Goal: Task Accomplishment & Management: Use online tool/utility

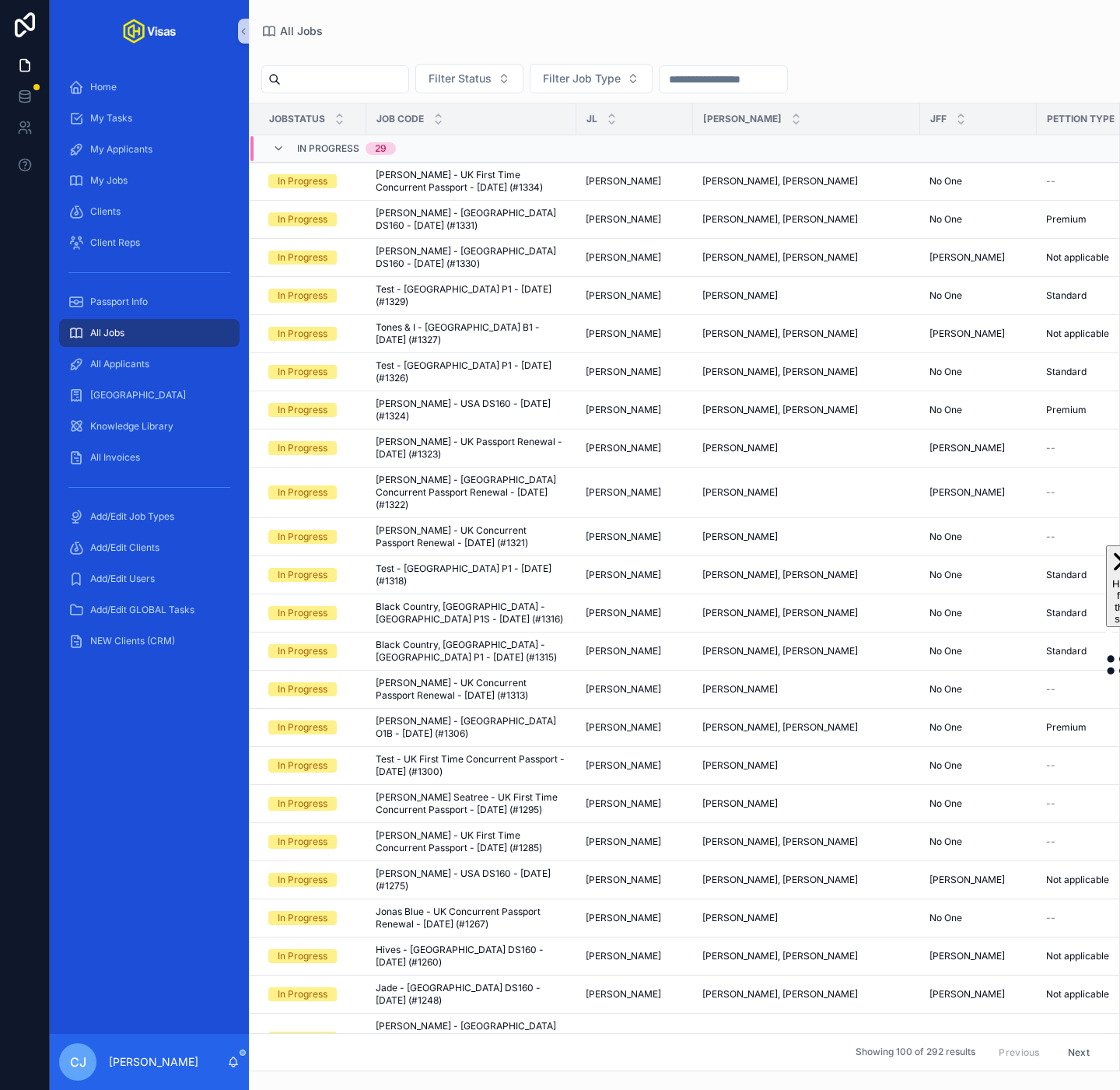
drag, startPoint x: 0, startPoint y: 0, endPoint x: 334, endPoint y: 78, distance: 343.0
click at [330, 78] on input "scrollable content" at bounding box center [345, 79] width 128 height 22
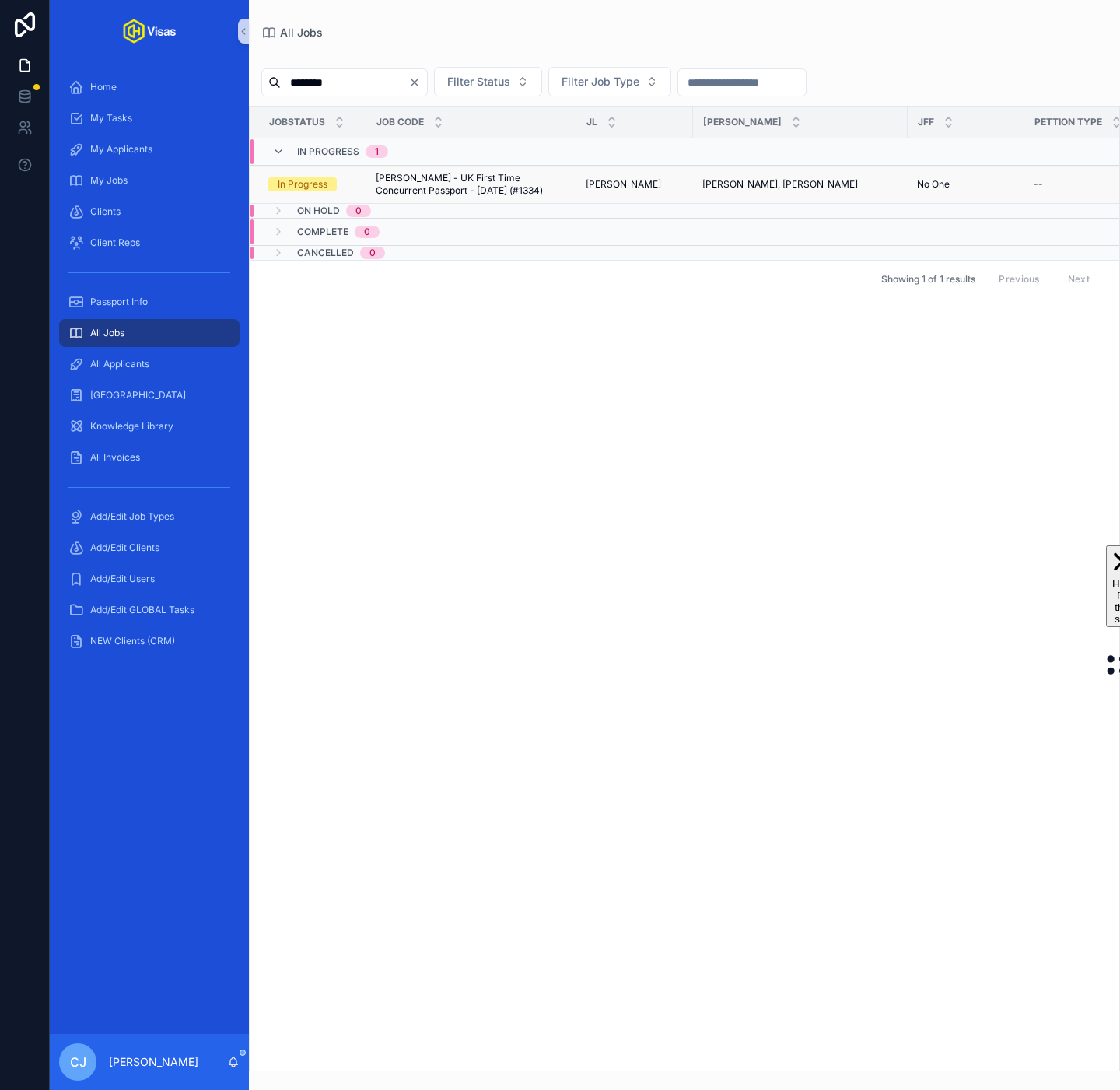
type input "********"
click at [429, 202] on td "[PERSON_NAME] - UK First Time Concurrent Passport - [DATE] (#1334) [PERSON_NAME…" at bounding box center [471, 184] width 210 height 38
click at [426, 183] on span "[PERSON_NAME] - UK First Time Concurrent Passport - [DATE] (#1334)" at bounding box center [472, 183] width 192 height 25
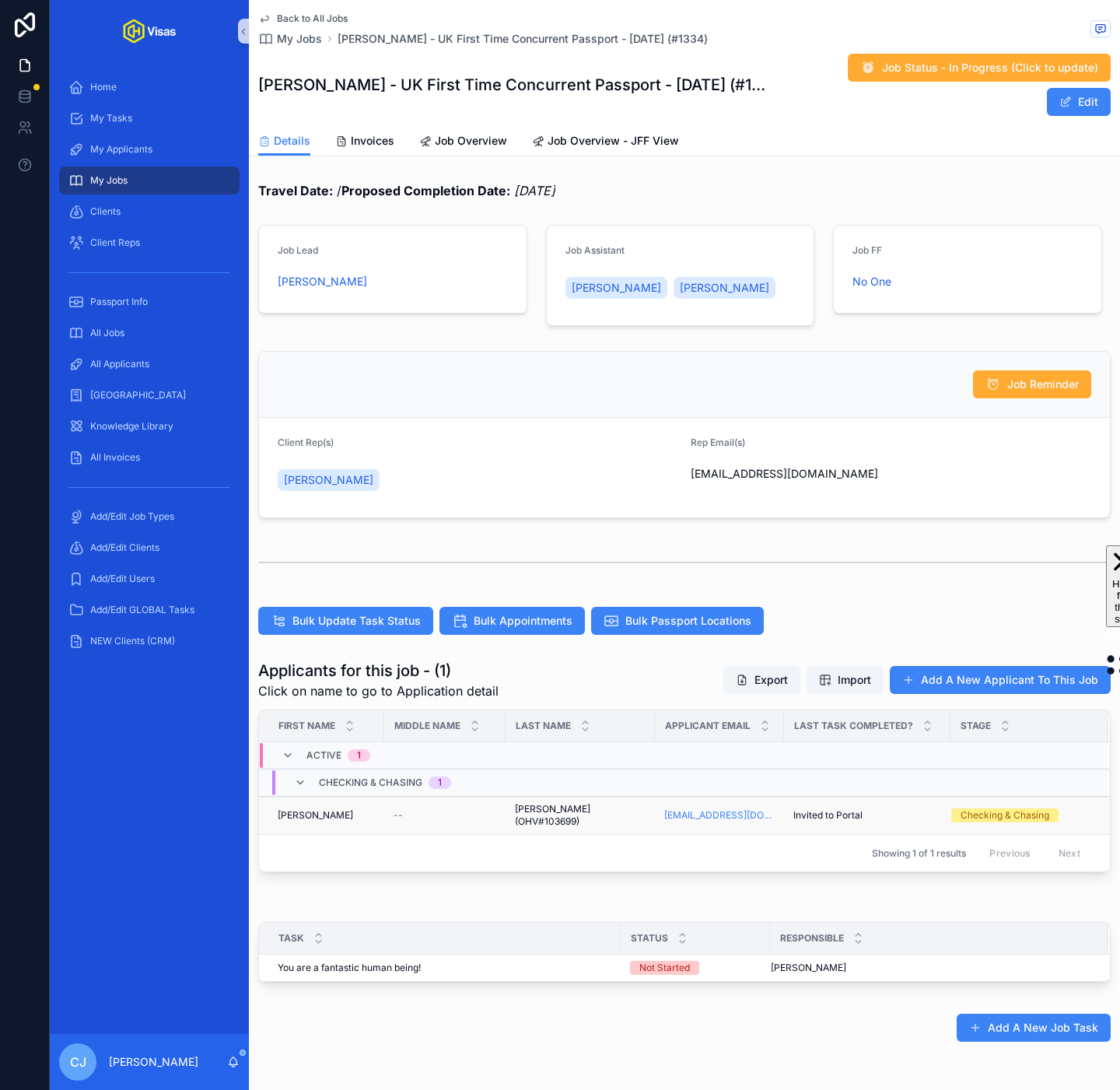
click at [580, 796] on td "[PERSON_NAME] (OHV#103699) [PERSON_NAME] (OHV#103699)" at bounding box center [581, 815] width 150 height 38
click at [541, 796] on td "[PERSON_NAME] (OHV#103699) [PERSON_NAME] (OHV#103699)" at bounding box center [581, 815] width 150 height 38
click at [528, 802] on span "[PERSON_NAME] (OHV#103699)" at bounding box center [580, 814] width 131 height 25
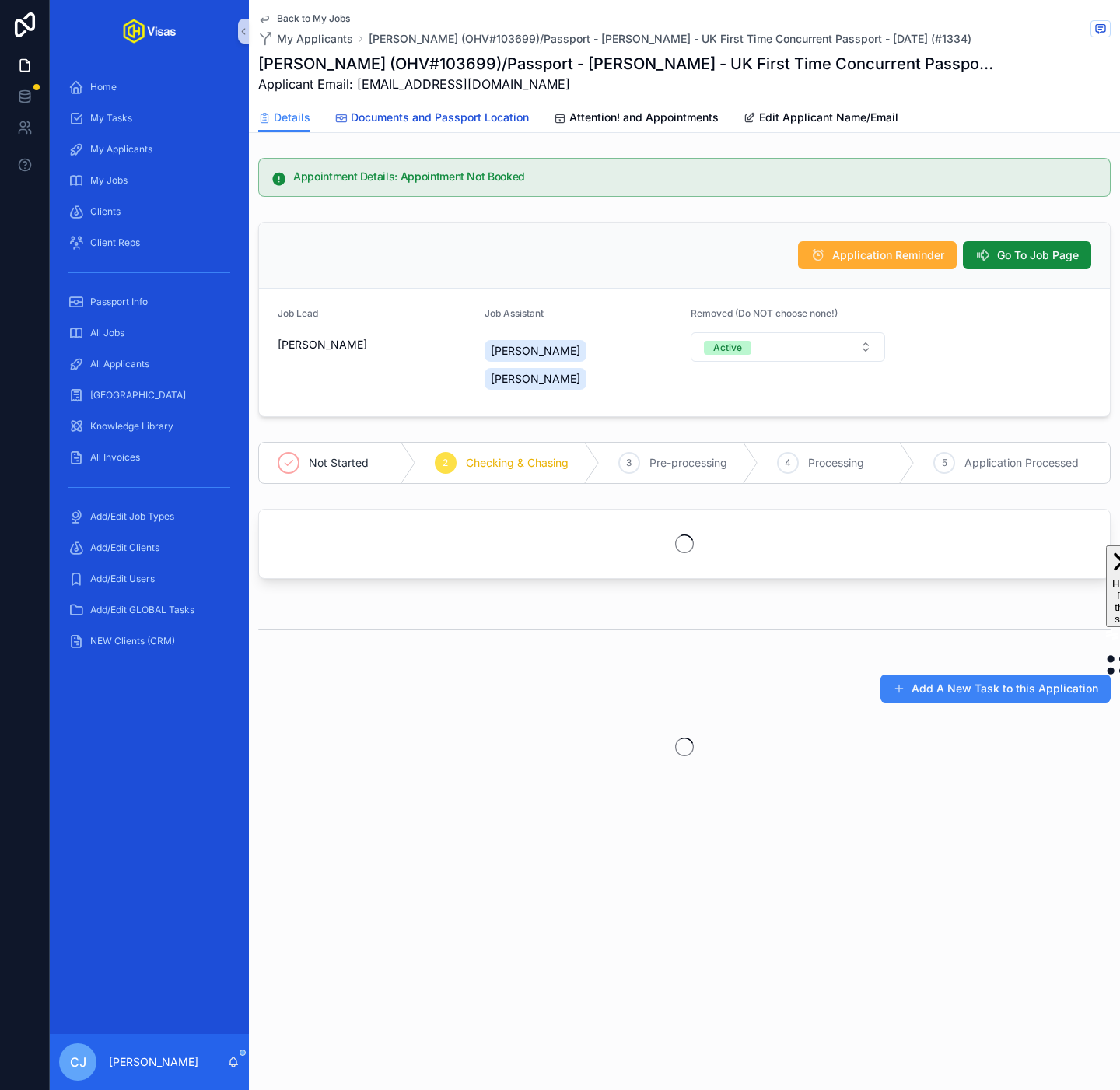
click at [407, 112] on span "Documents and Passport Location" at bounding box center [439, 117] width 178 height 16
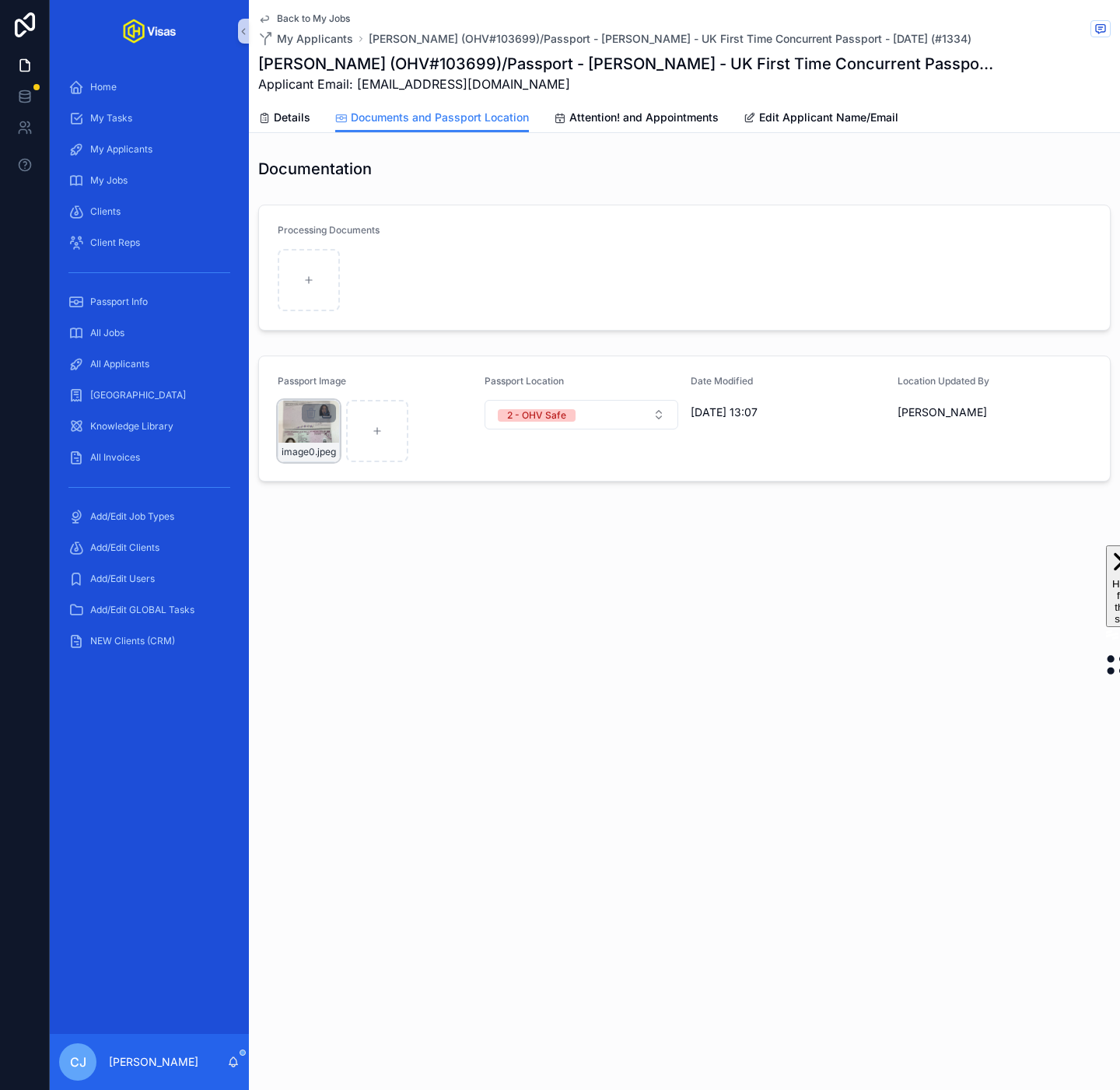
click at [328, 414] on icon "scrollable content" at bounding box center [327, 414] width 5 height 3
click at [612, 702] on div "Back to My Jobs My Applicants [PERSON_NAME] (OHV#103699)/Passport - [PERSON_NAM…" at bounding box center [685, 545] width 871 height 1090
click at [90, 87] on span "Home" at bounding box center [103, 88] width 26 height 13
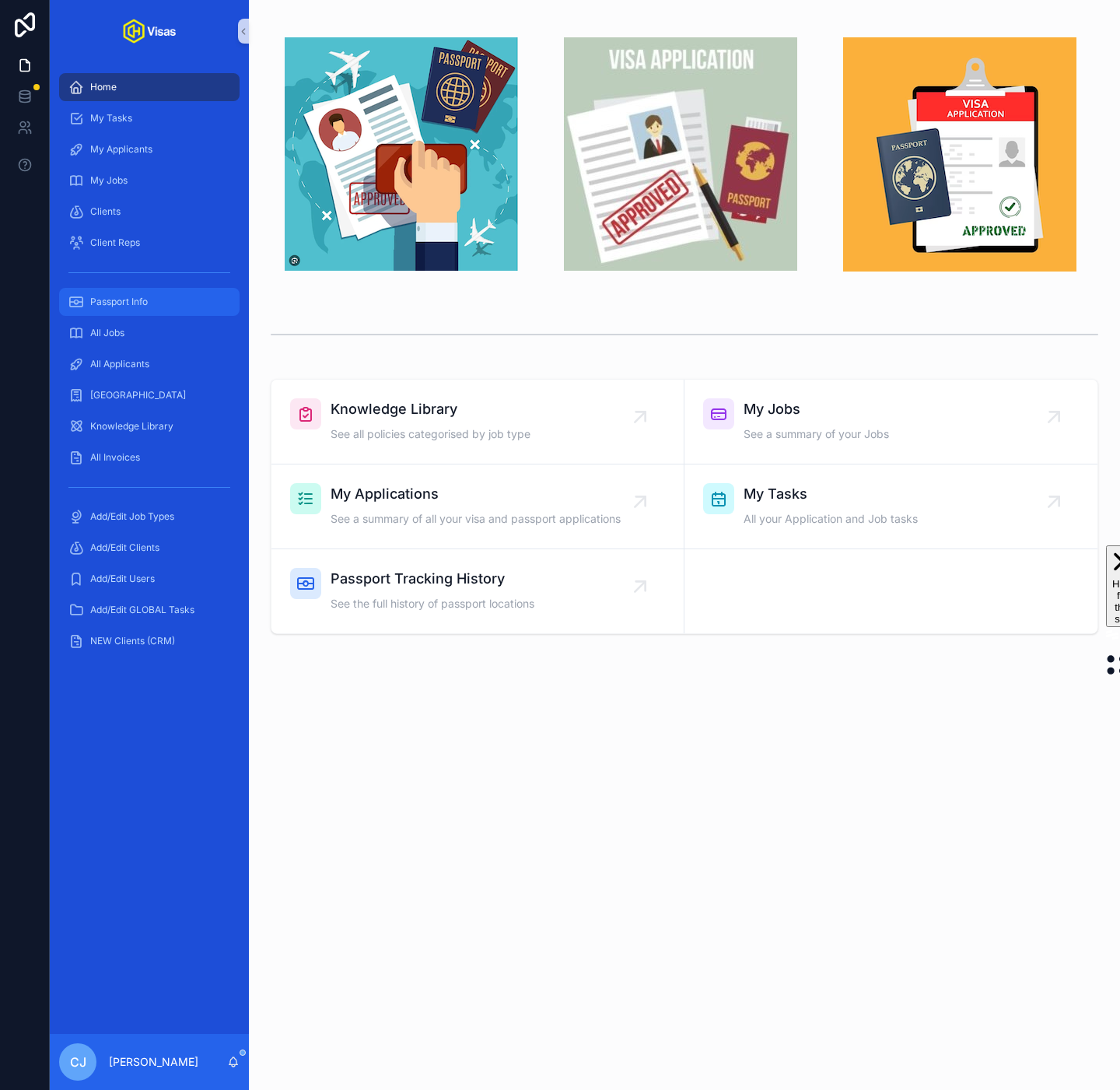
click at [113, 296] on span "Passport Info" at bounding box center [119, 302] width 58 height 13
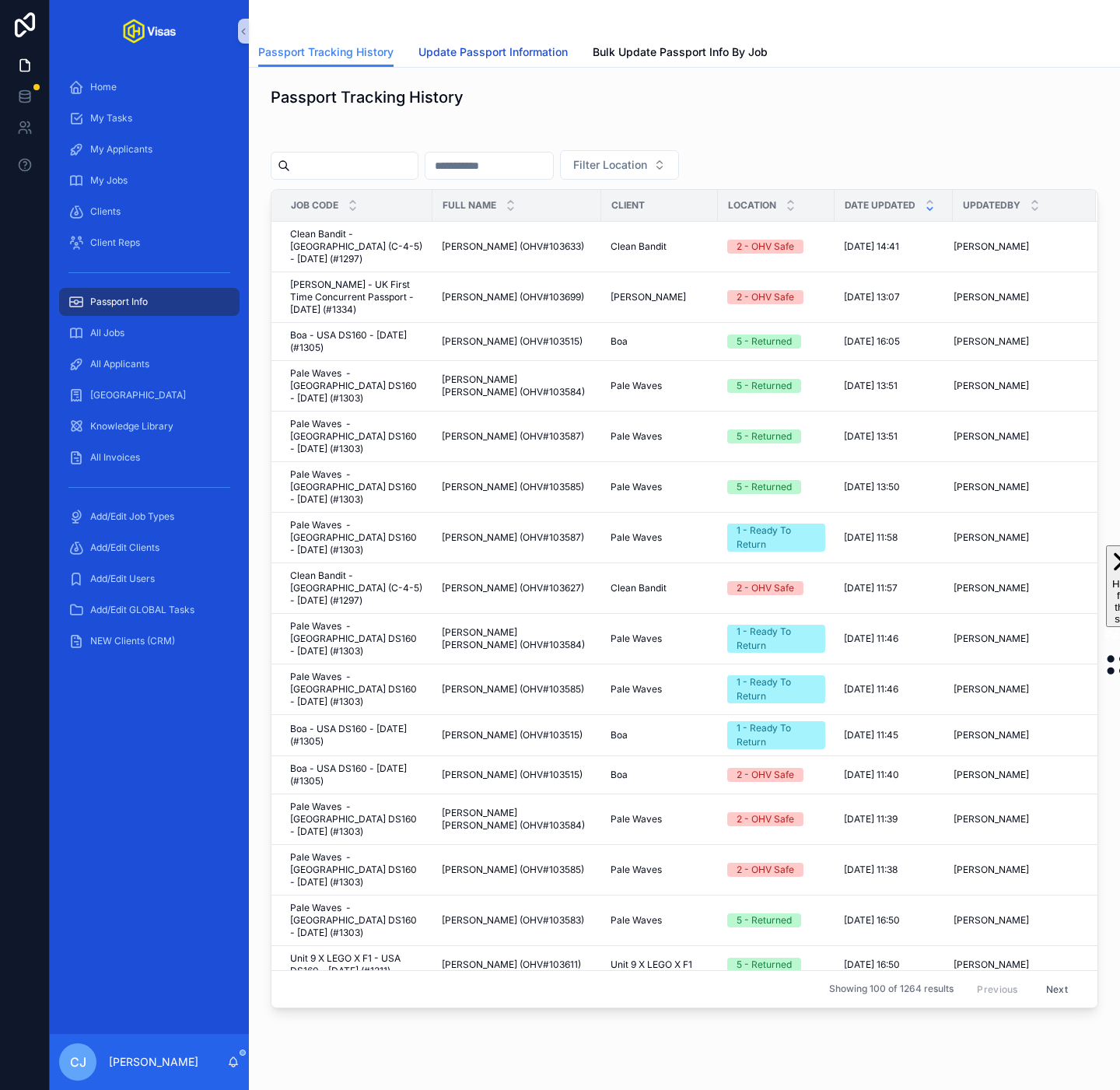
click at [497, 42] on link "Update Passport Information" at bounding box center [493, 54] width 150 height 31
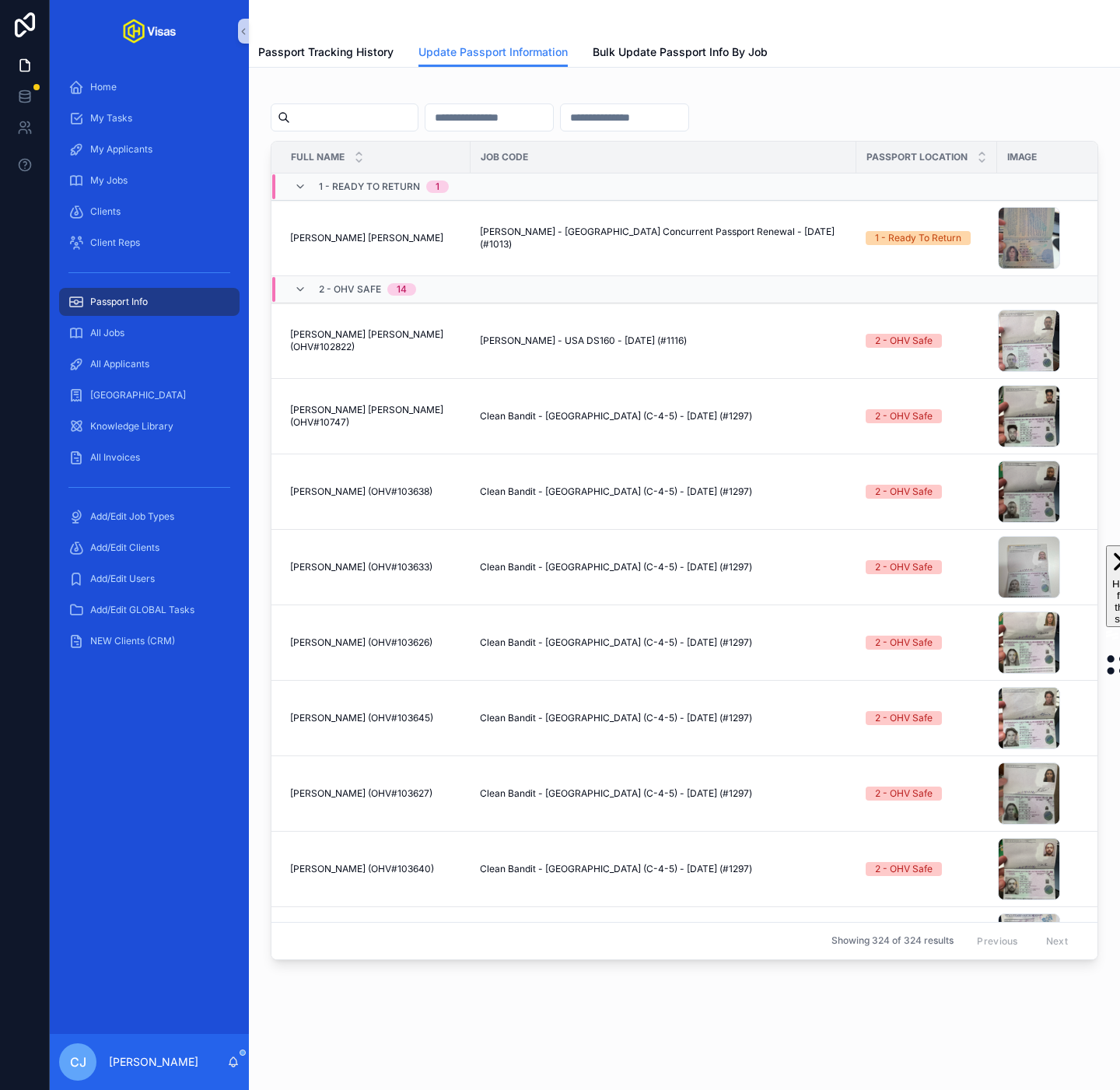
click at [353, 124] on input "scrollable content" at bounding box center [354, 118] width 128 height 22
paste input "******"
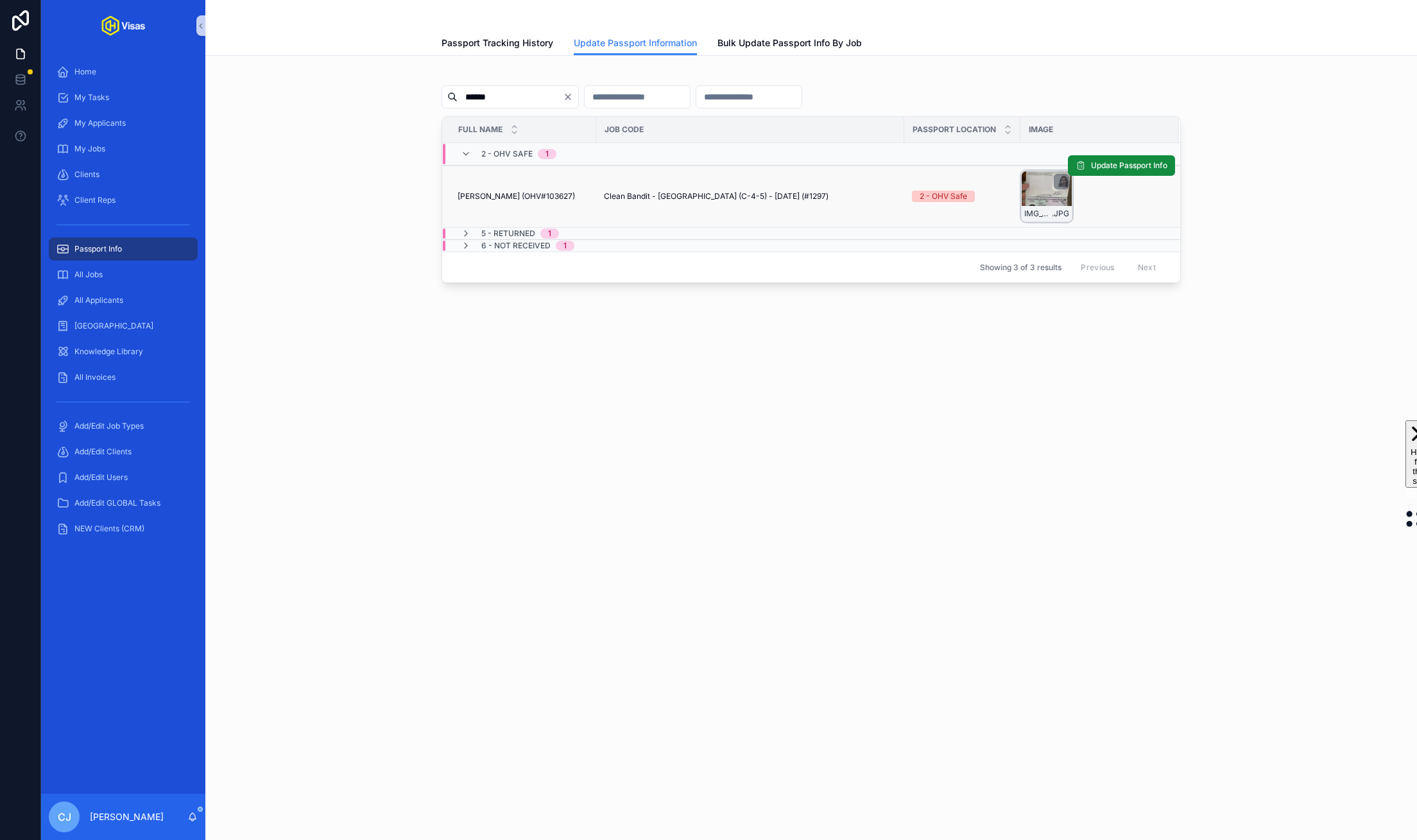
click at [924, 197] on div "IMG_4080 .JPG" at bounding box center [1047, 197] width 51 height 51
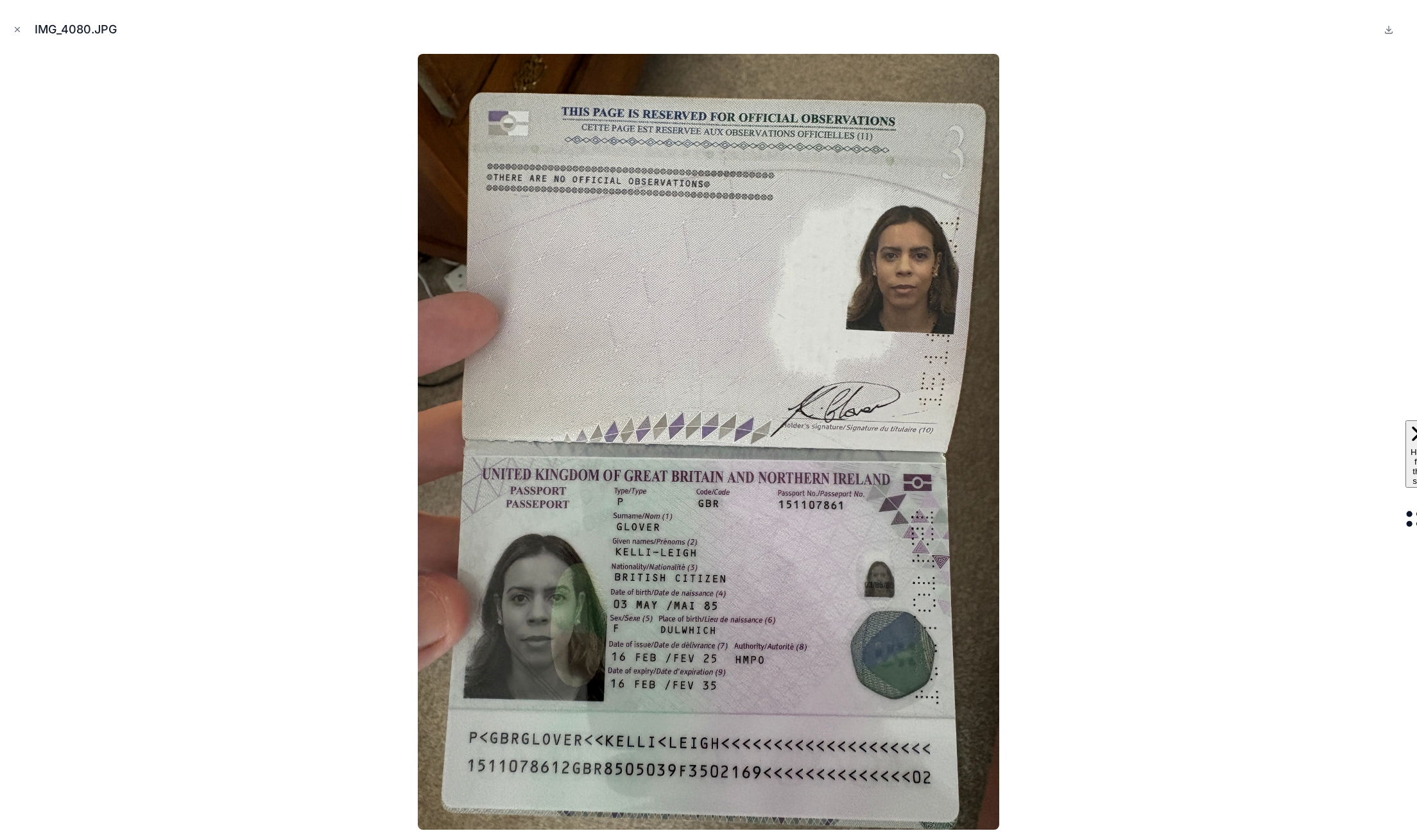
click at [924, 458] on div at bounding box center [709, 442] width 1397 height 776
click at [18, 23] on button "Close modal" at bounding box center [17, 29] width 14 height 14
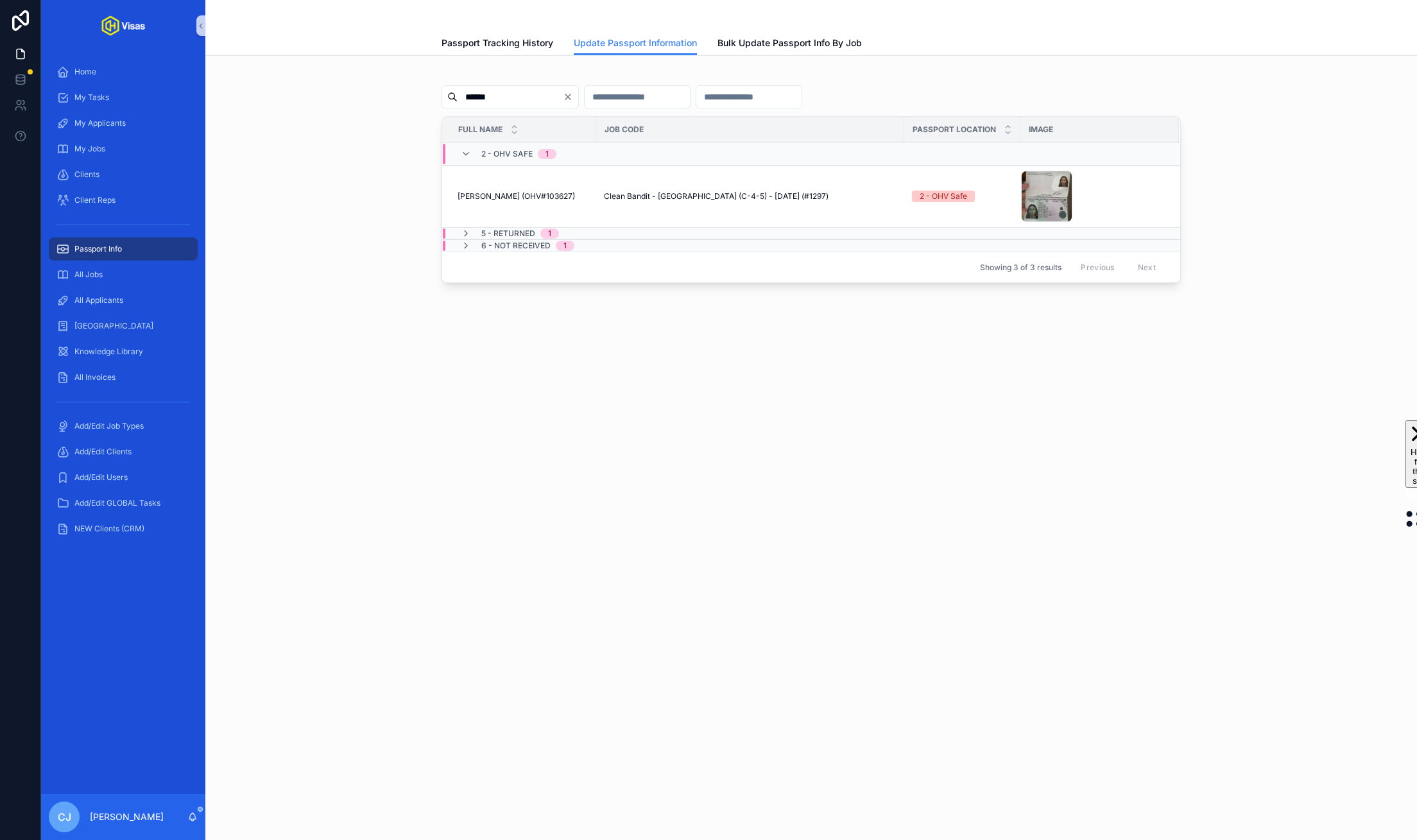
click at [499, 102] on input "******" at bounding box center [510, 97] width 105 height 18
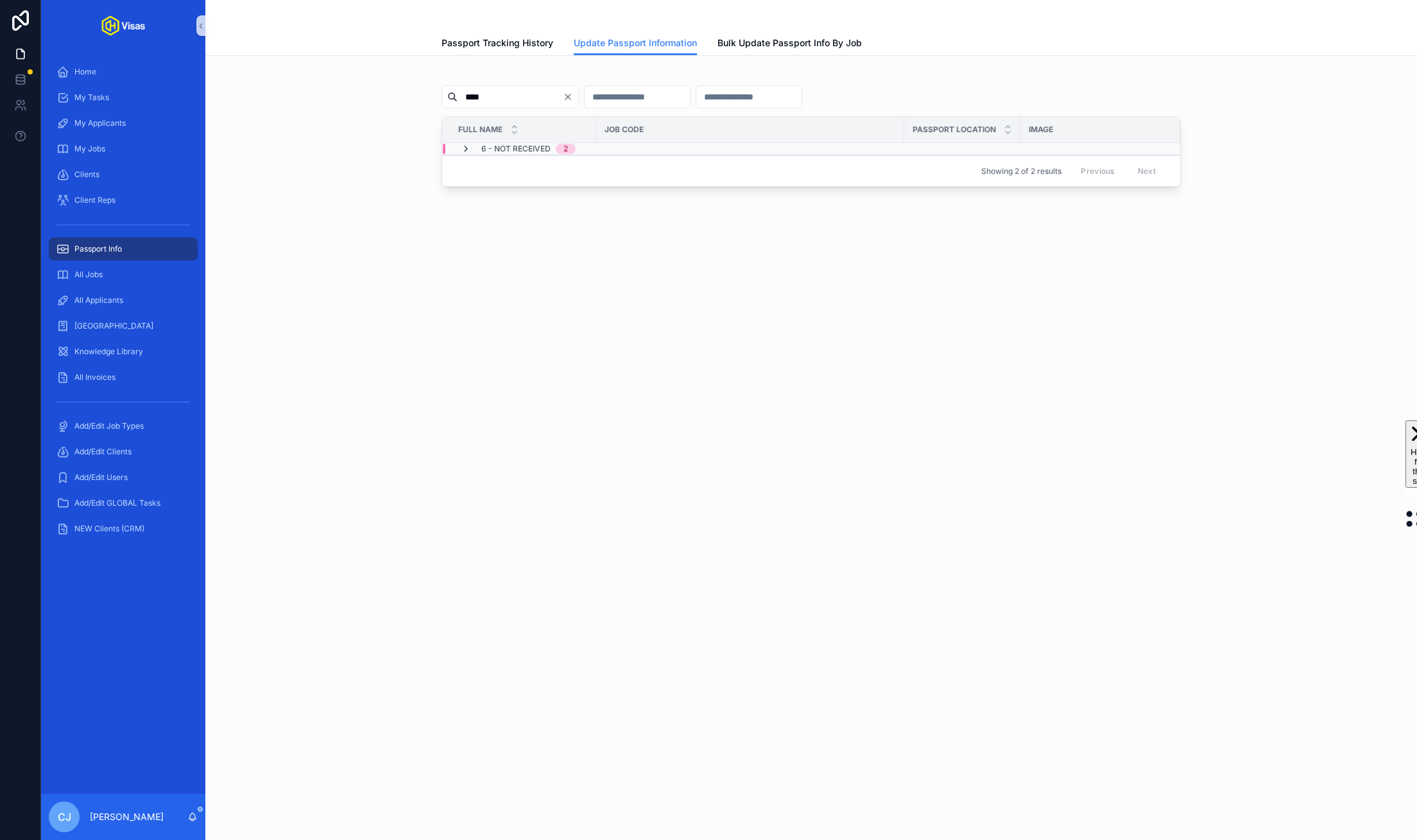
type input "****"
click at [463, 150] on icon "scrollable content" at bounding box center [466, 149] width 11 height 11
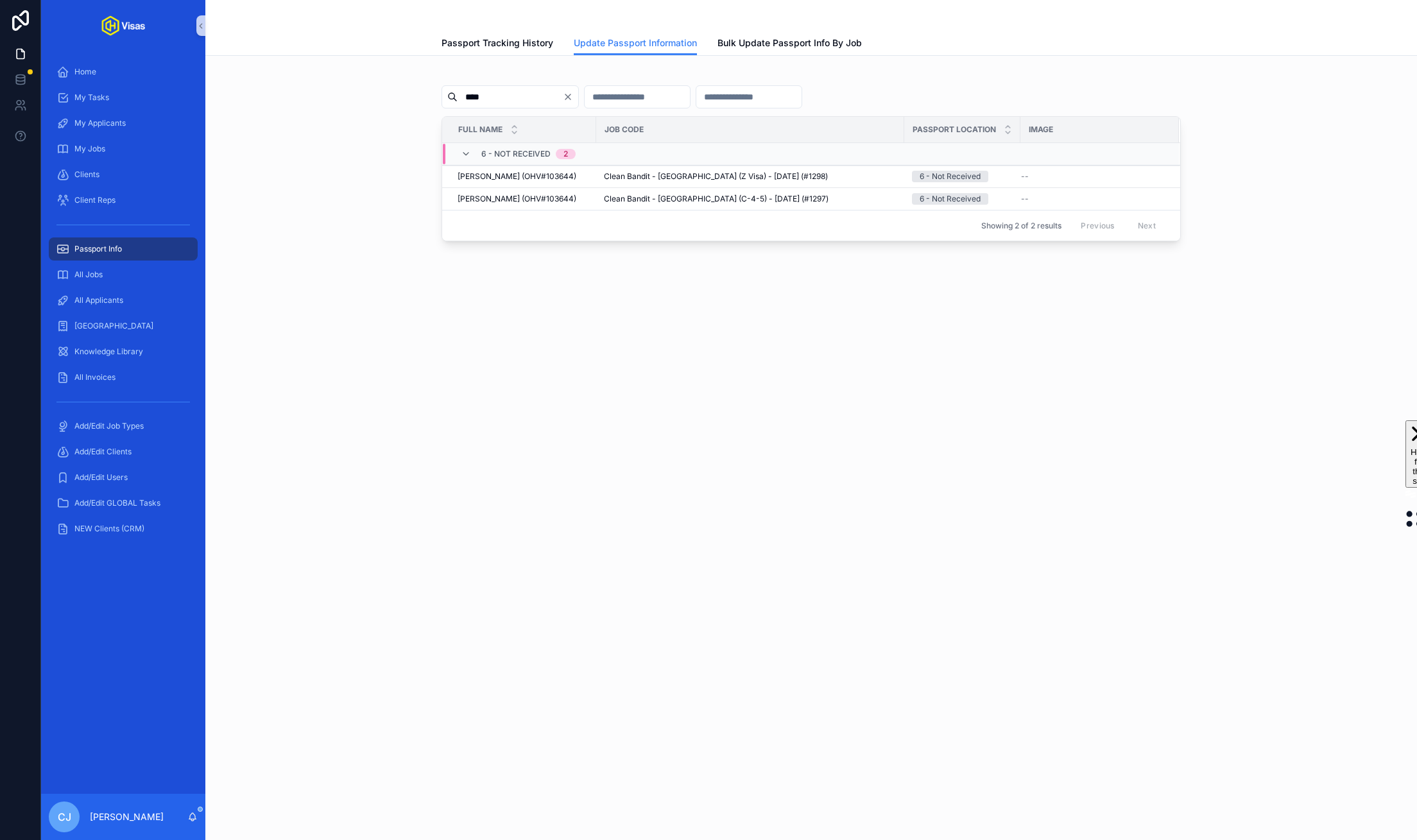
click at [924, 439] on div "Update Passport Information Passport Tracking History Update Passport Informati…" at bounding box center [811, 420] width 1212 height 840
